Goal: Information Seeking & Learning: Learn about a topic

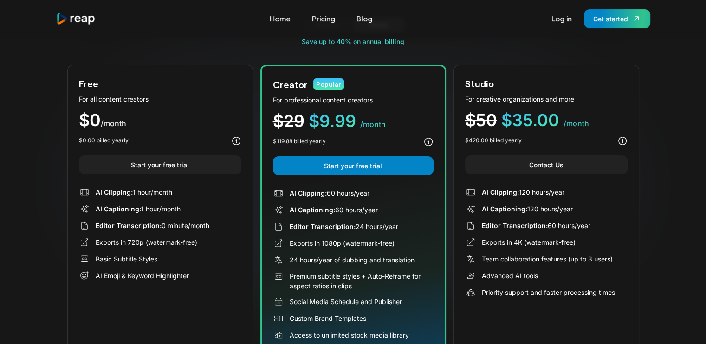
scroll to position [93, 0]
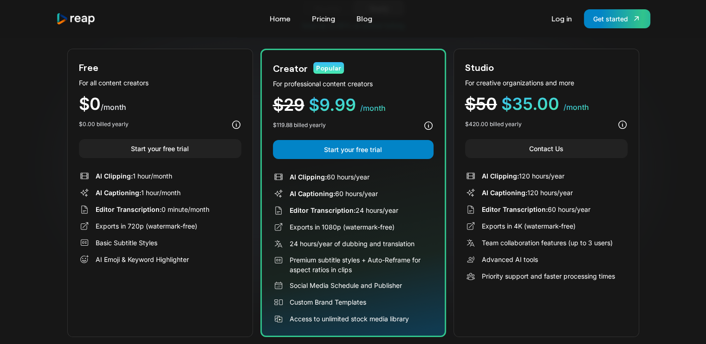
drag, startPoint x: 174, startPoint y: 208, endPoint x: 154, endPoint y: 212, distance: 20.8
click at [174, 208] on div "Editor Transcription: 0 minute/month" at bounding box center [153, 210] width 114 height 10
click at [169, 255] on div "AI Emoji & Keyword Highlighter" at bounding box center [142, 260] width 93 height 10
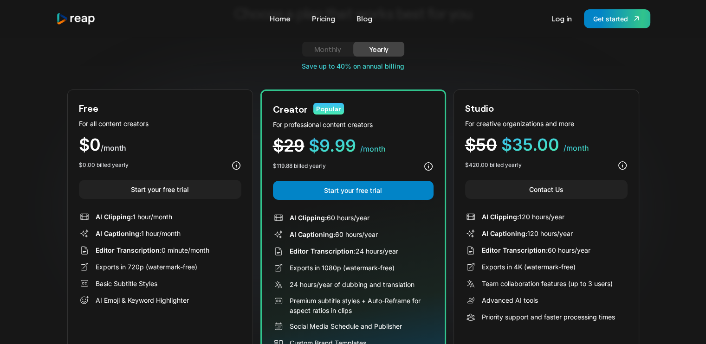
scroll to position [0, 0]
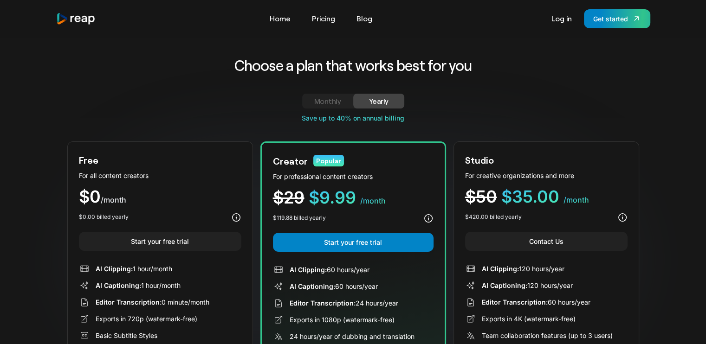
click at [327, 102] on div "Monthly" at bounding box center [327, 101] width 29 height 11
click at [369, 104] on div "Yearly" at bounding box center [378, 101] width 29 height 11
click at [327, 102] on div "Monthly" at bounding box center [327, 101] width 29 height 11
click at [271, 14] on link "Home" at bounding box center [280, 18] width 30 height 15
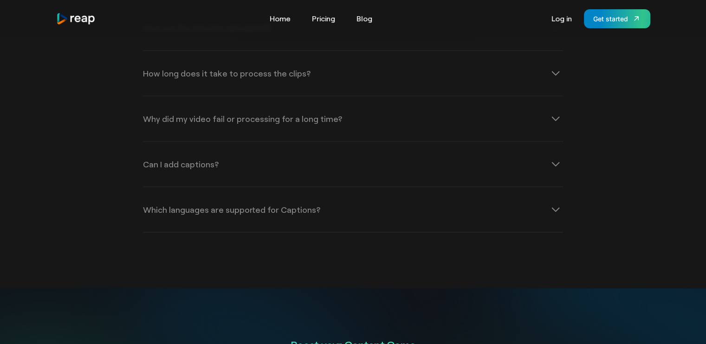
scroll to position [3203, 0]
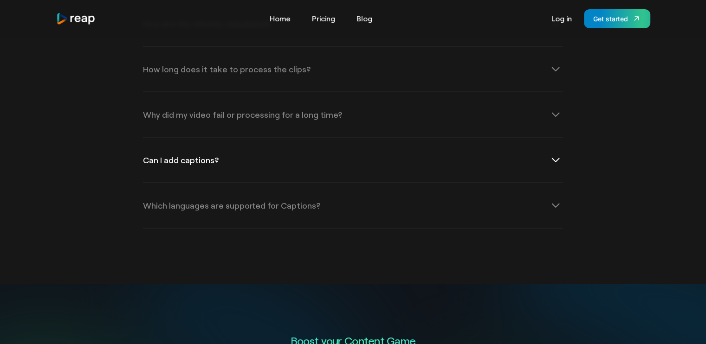
click at [560, 153] on icon at bounding box center [555, 160] width 15 height 15
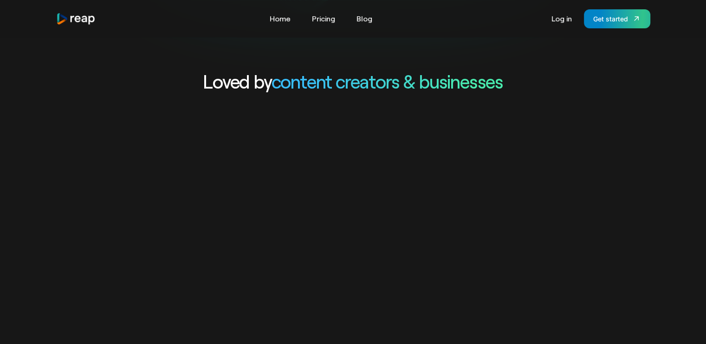
scroll to position [42, 0]
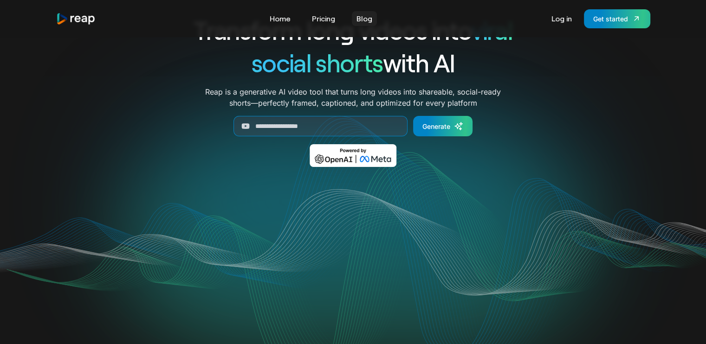
click at [359, 19] on link "Blog" at bounding box center [364, 18] width 25 height 15
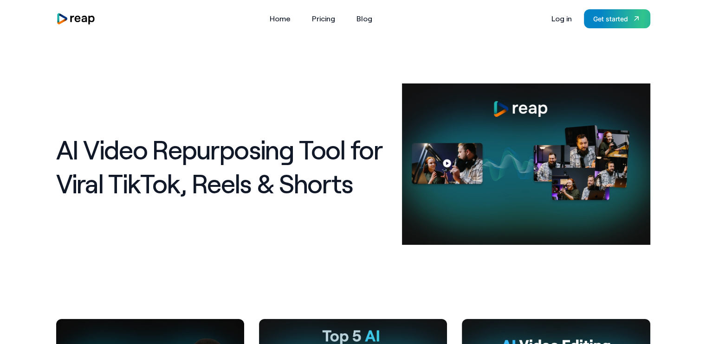
click at [271, 10] on div "Tools Link Five Link Six Link Seven Business Link Five Link Six Link Seven Home…" at bounding box center [353, 18] width 594 height 19
click at [270, 17] on link "Home" at bounding box center [280, 18] width 30 height 15
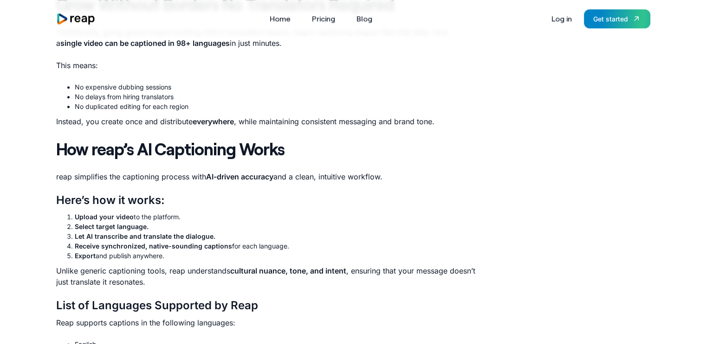
scroll to position [1021, 0]
